Goal: Task Accomplishment & Management: Manage account settings

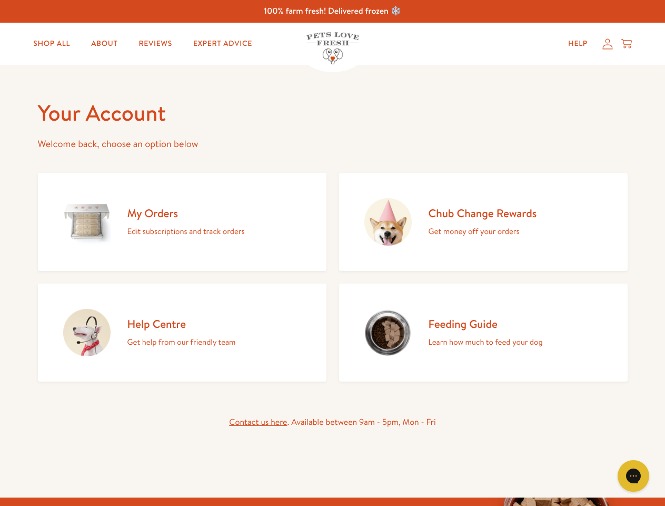
click at [332, 253] on div "My Orders Edit subscriptions and track orders Chub Change Rewards Get money off…" at bounding box center [333, 275] width 590 height 213
click at [633, 476] on icon "Gorgias live chat" at bounding box center [633, 475] width 10 height 10
